Goal: Task Accomplishment & Management: Use online tool/utility

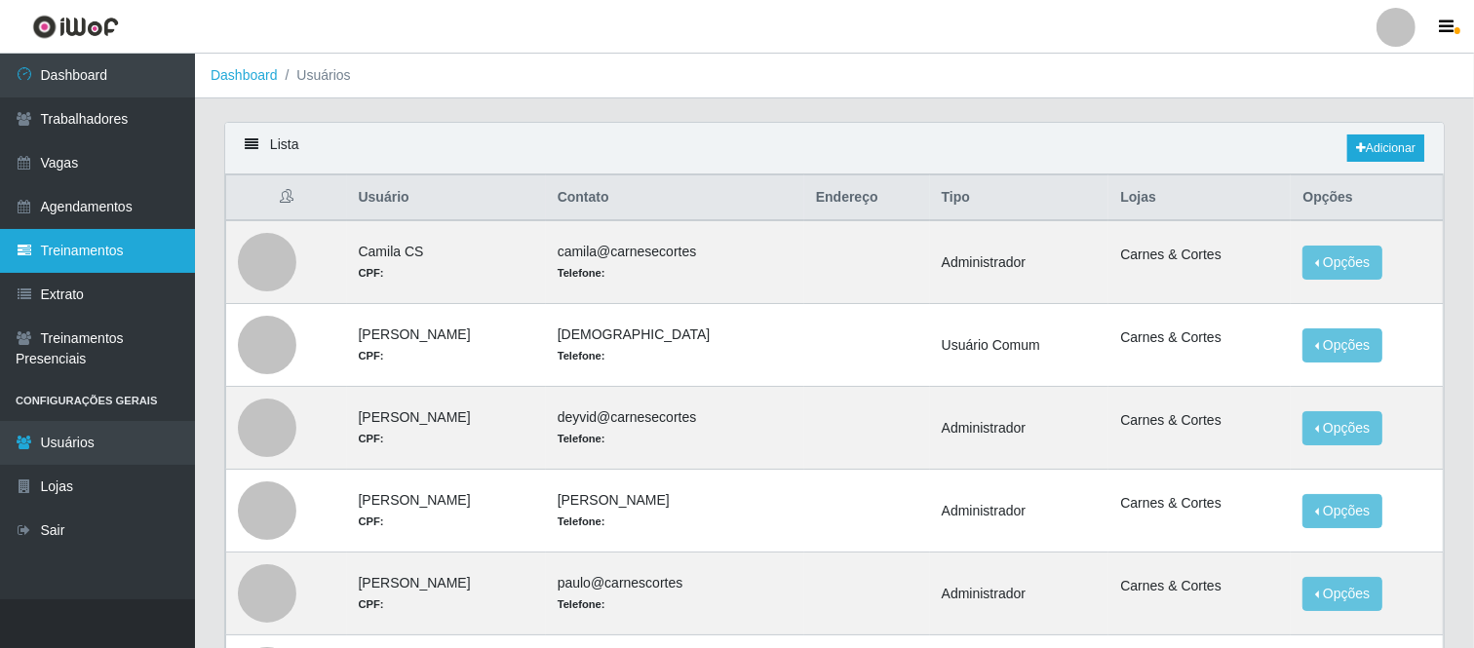
click at [80, 242] on link "Treinamentos" at bounding box center [97, 251] width 195 height 44
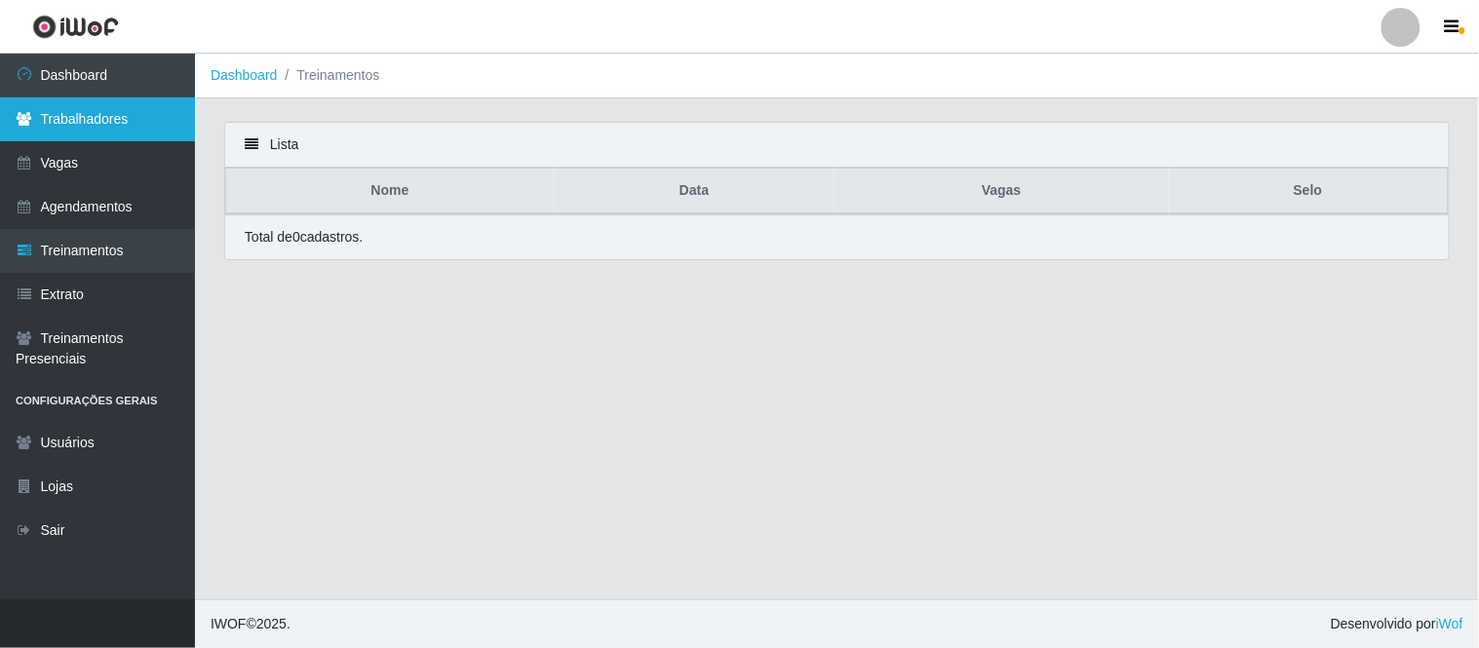
click at [101, 112] on link "Trabalhadores" at bounding box center [97, 119] width 195 height 44
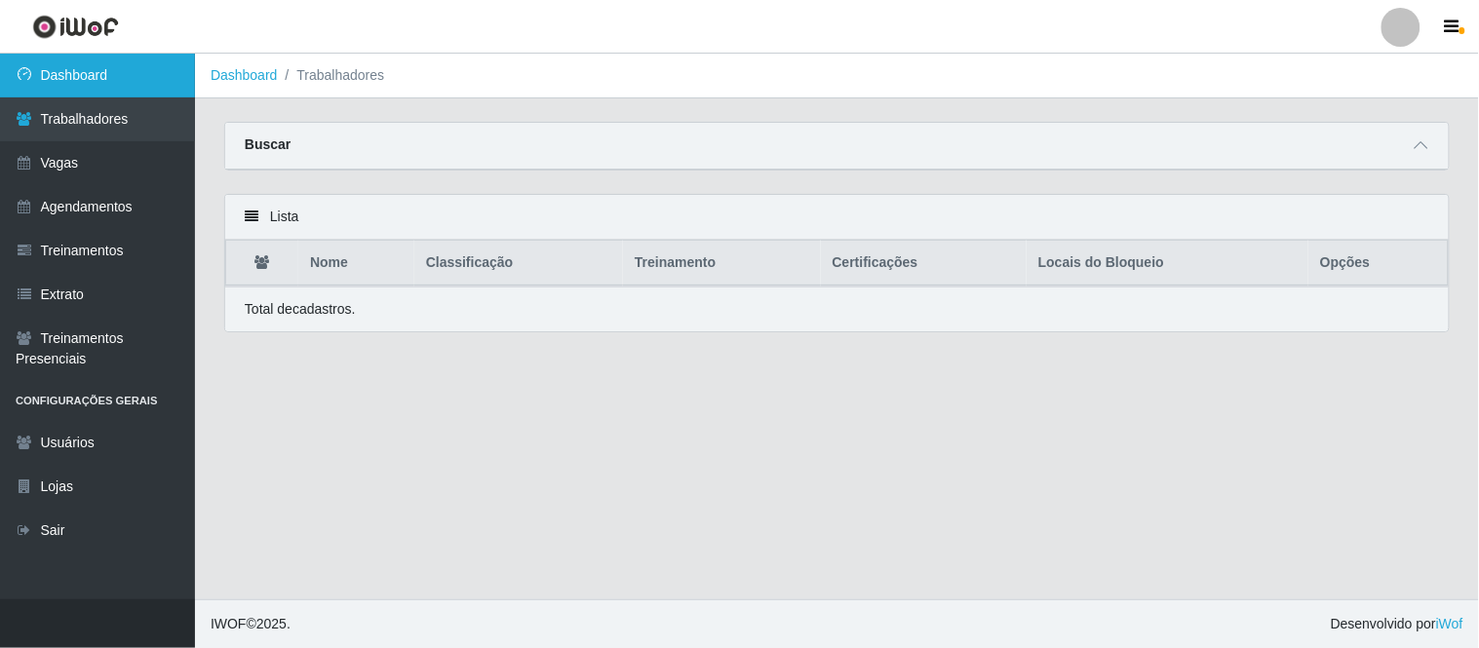
click at [53, 69] on link "Dashboard" at bounding box center [97, 76] width 195 height 44
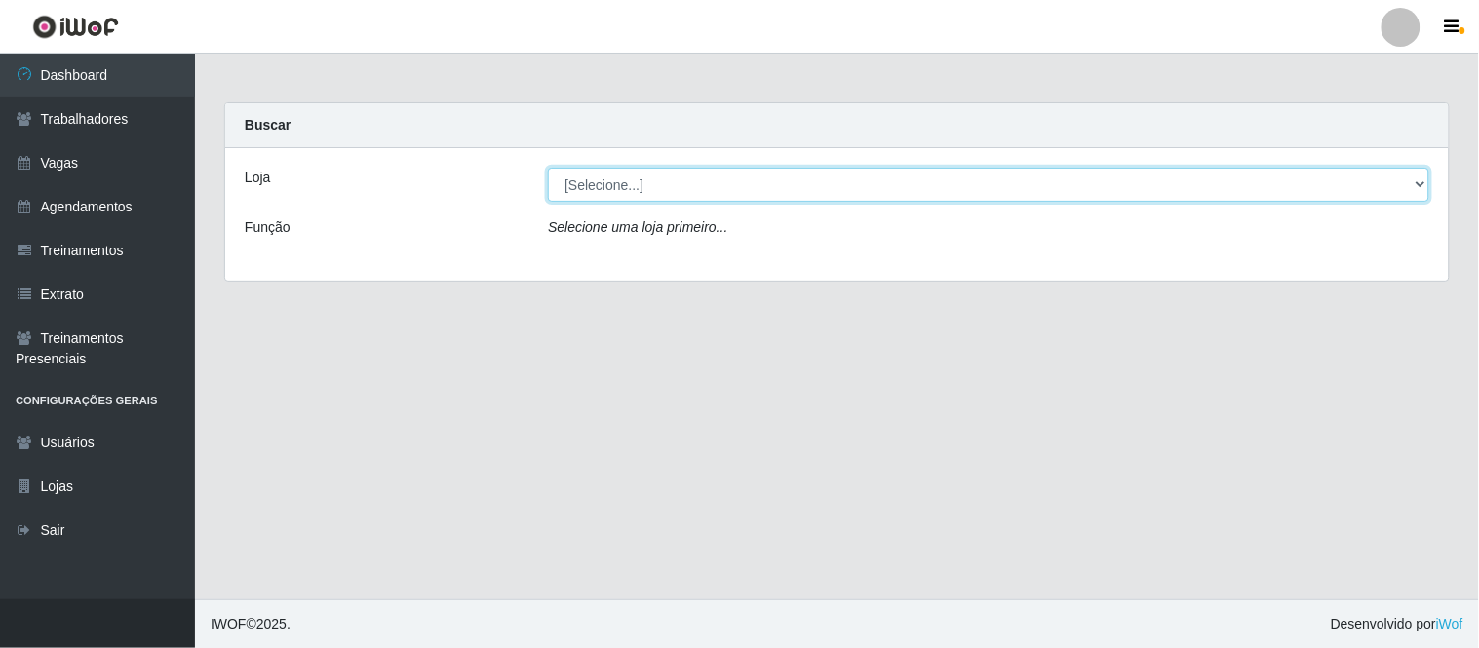
click at [804, 189] on select "[Selecione...] Carnes & Cortes" at bounding box center [988, 185] width 881 height 34
select select "433"
click at [548, 168] on select "[Selecione...] Carnes & Cortes" at bounding box center [988, 185] width 881 height 34
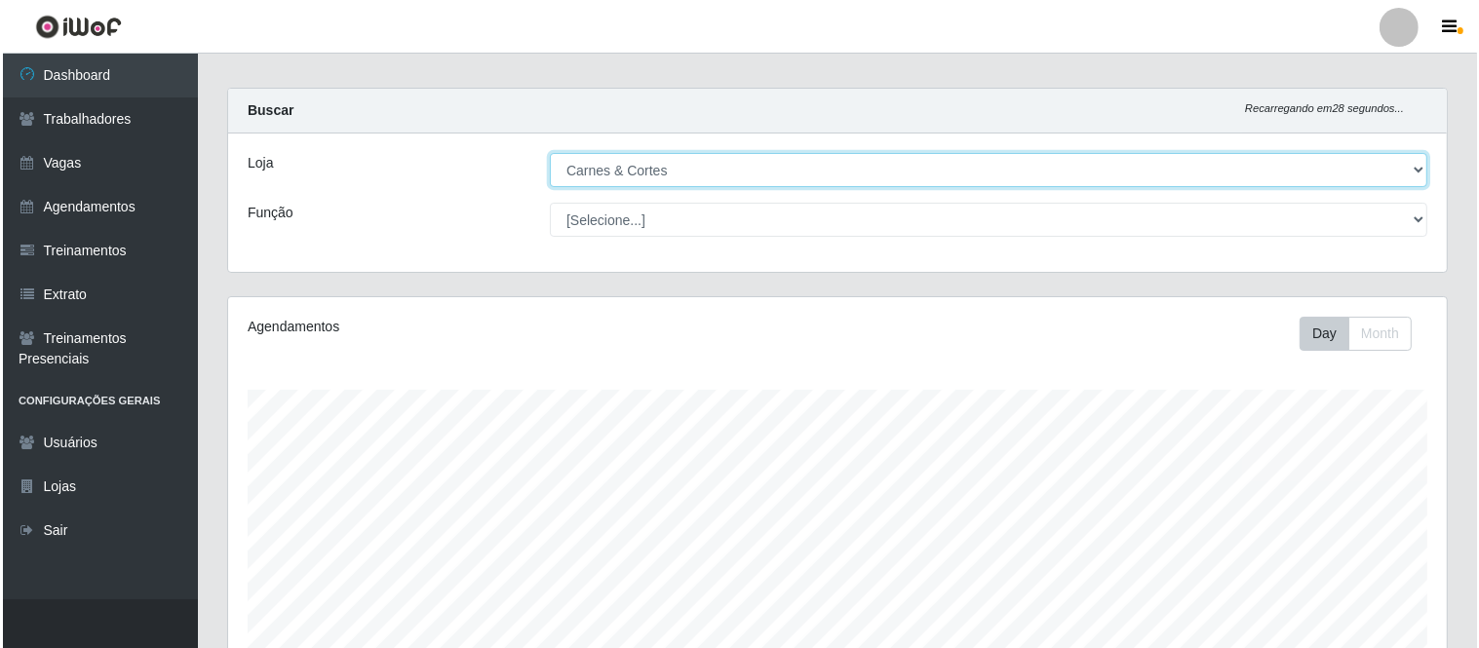
scroll to position [385, 0]
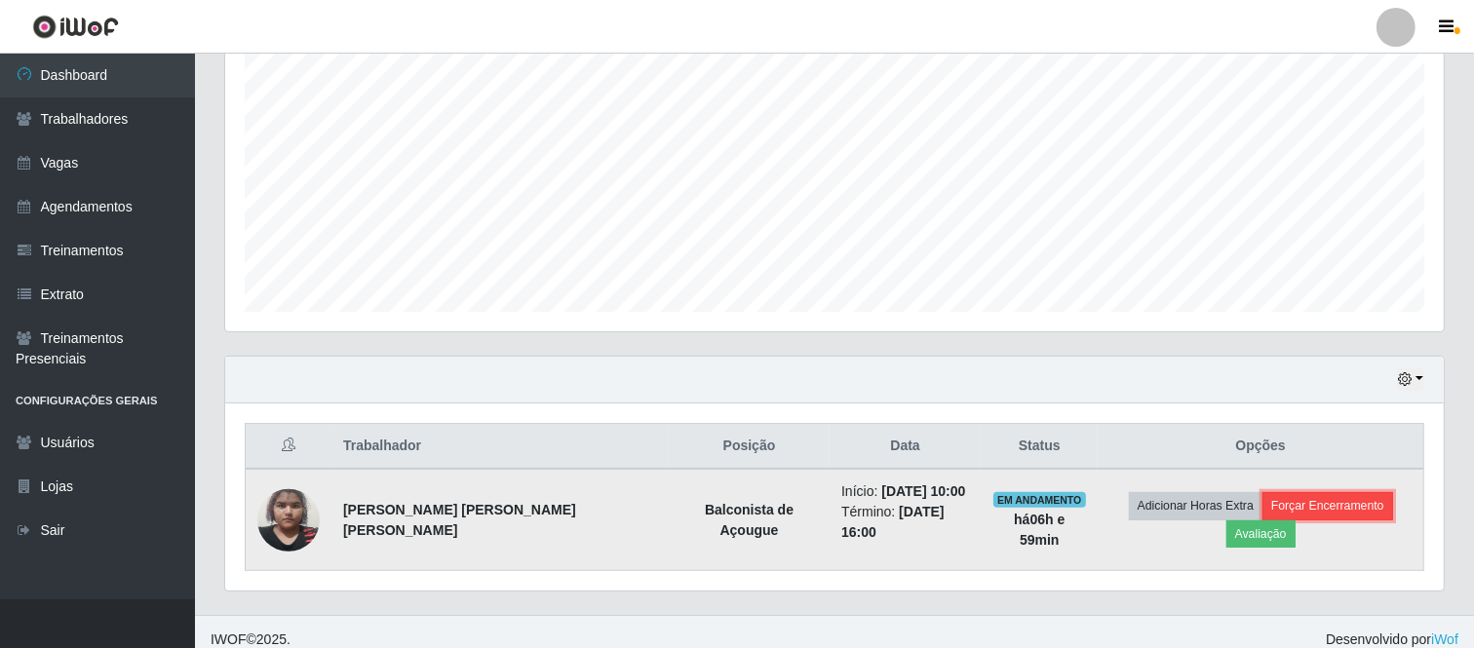
click at [1263, 515] on button "Forçar Encerramento" at bounding box center [1328, 505] width 131 height 27
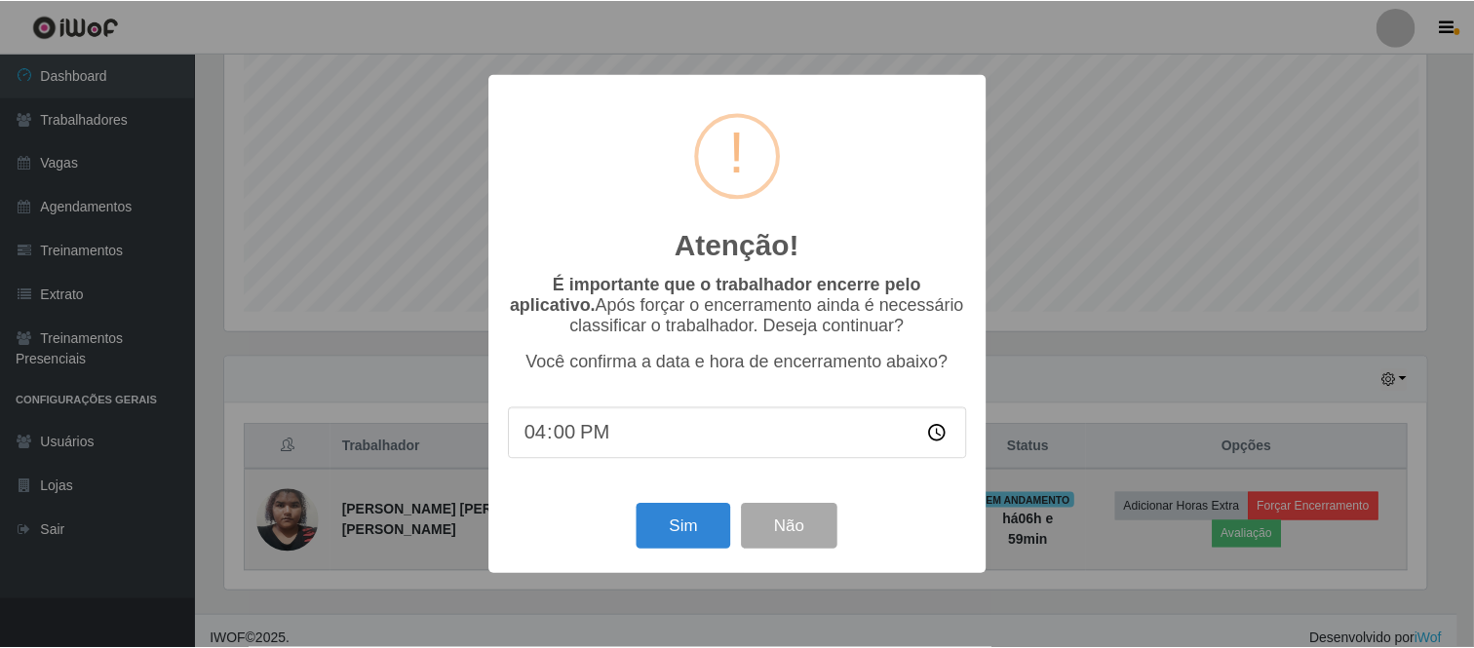
scroll to position [404, 1206]
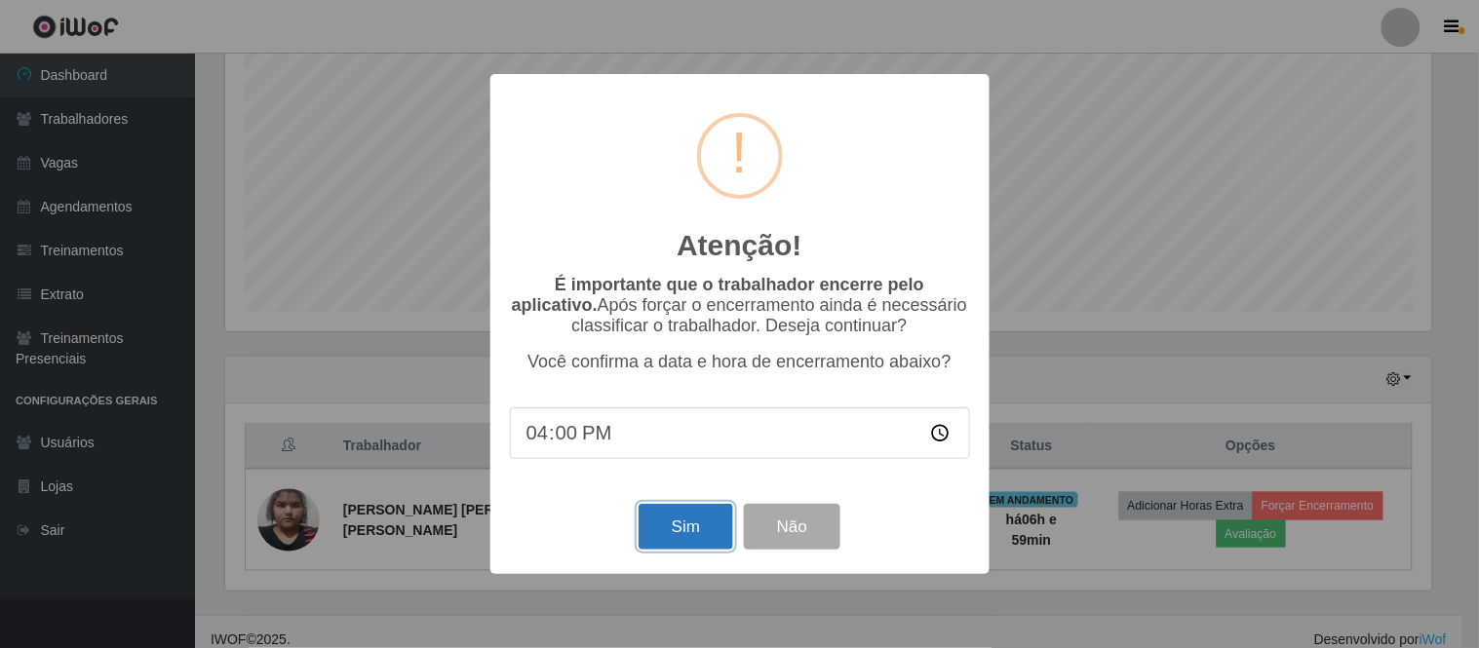
click at [684, 530] on button "Sim" at bounding box center [686, 527] width 95 height 46
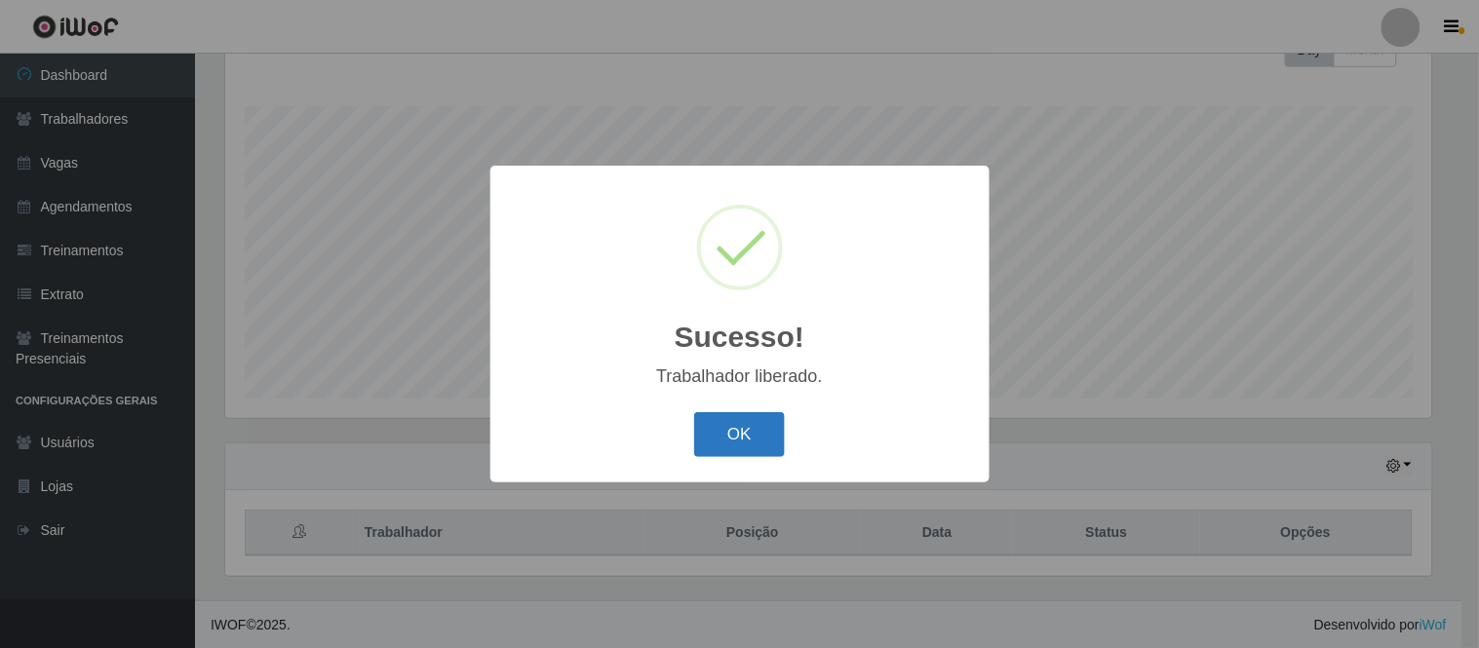
click at [742, 444] on button "OK" at bounding box center [739, 435] width 91 height 46
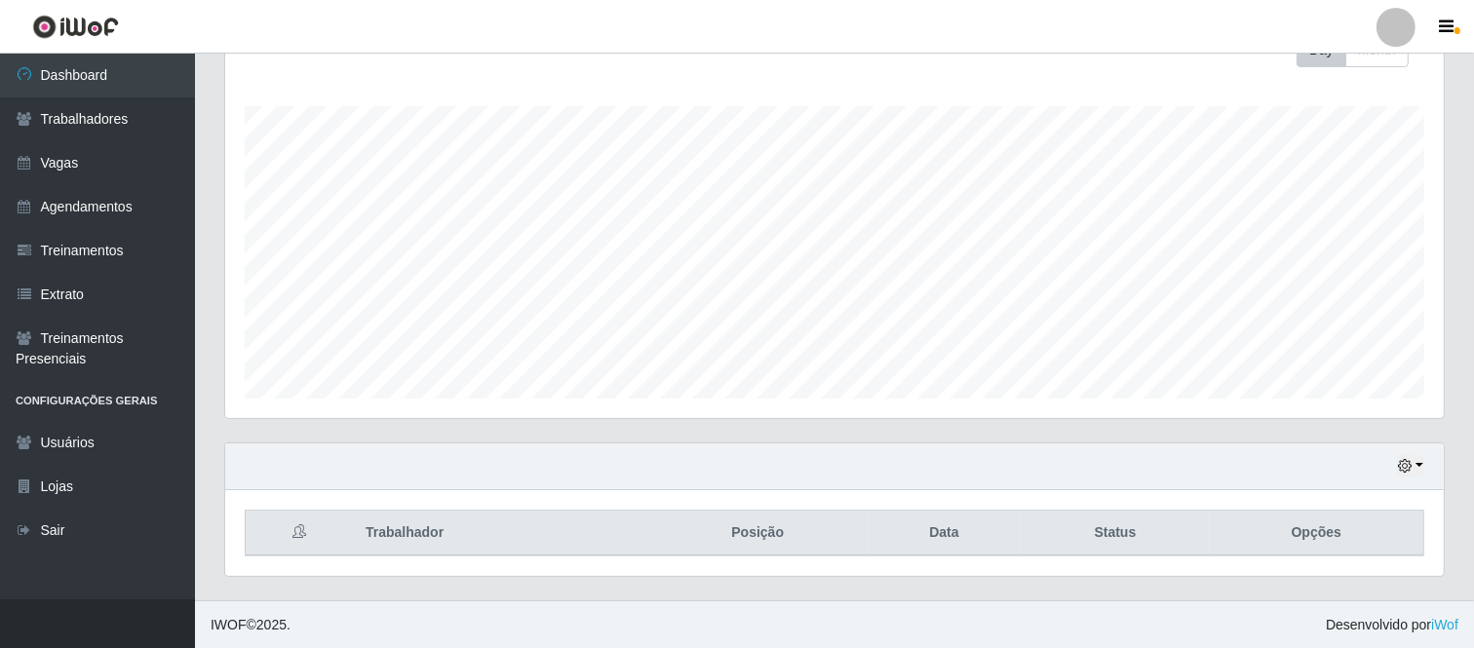
scroll to position [404, 1219]
